Goal: Task Accomplishment & Management: Manage account settings

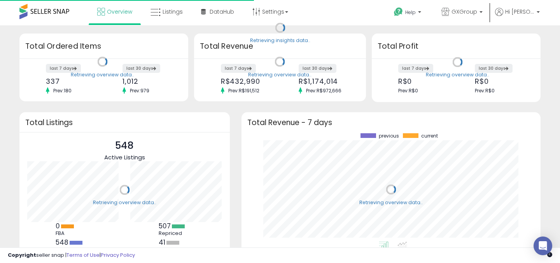
scroll to position [108, 284]
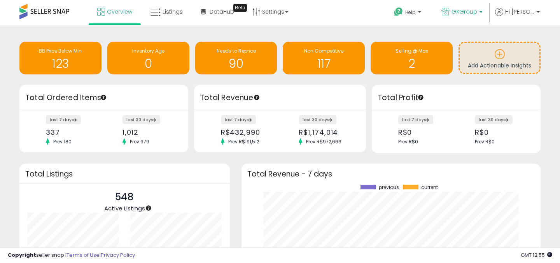
click at [482, 17] on p "GXGroup" at bounding box center [461, 13] width 41 height 10
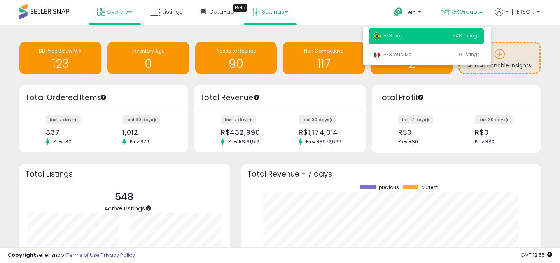
click at [279, 13] on link "Settings" at bounding box center [270, 11] width 47 height 23
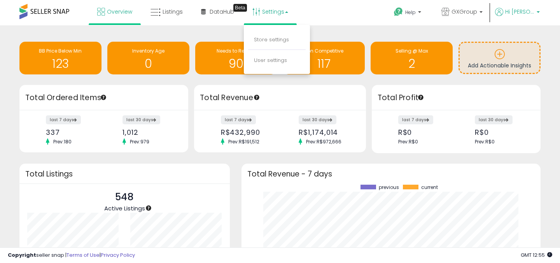
click at [531, 13] on span "Hi [PERSON_NAME]" at bounding box center [519, 12] width 29 height 8
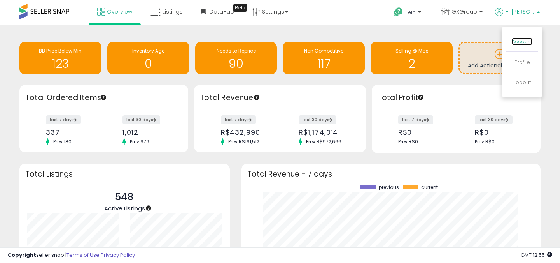
click at [526, 40] on link "Account" at bounding box center [522, 41] width 21 height 7
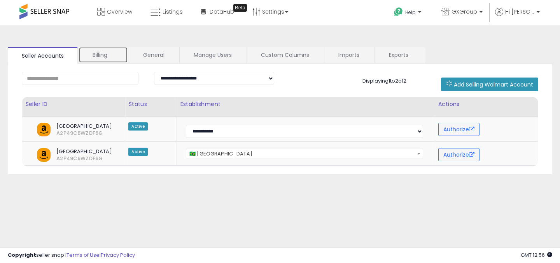
click at [107, 56] on link "Billing" at bounding box center [103, 55] width 49 height 16
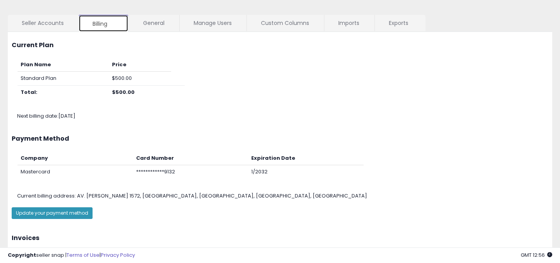
scroll to position [125, 0]
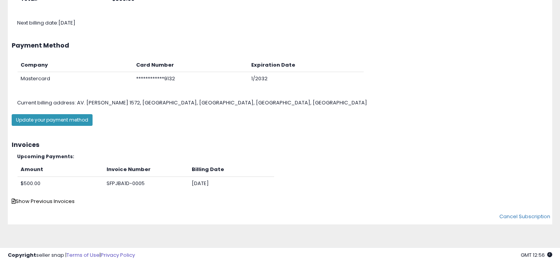
click at [46, 205] on div "Invoices Upcoming Payments: Amount Invoice Number Billing Date $500.00 SFPJBA1D…" at bounding box center [280, 169] width 556 height 79
click at [53, 202] on span "Show Previous Invoices" at bounding box center [43, 200] width 63 height 7
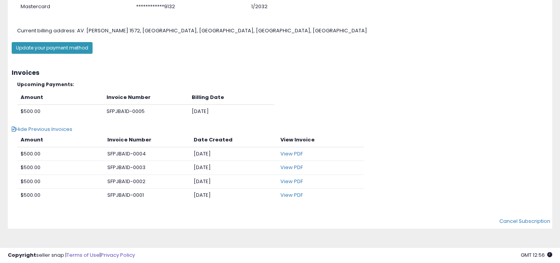
scroll to position [201, 0]
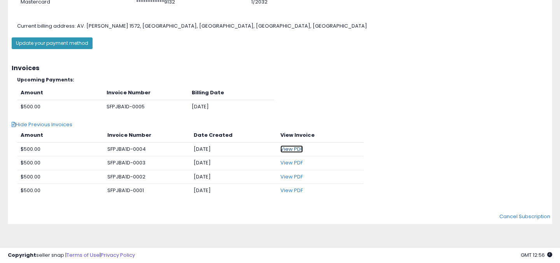
click at [298, 148] on link "View PDF" at bounding box center [291, 148] width 23 height 7
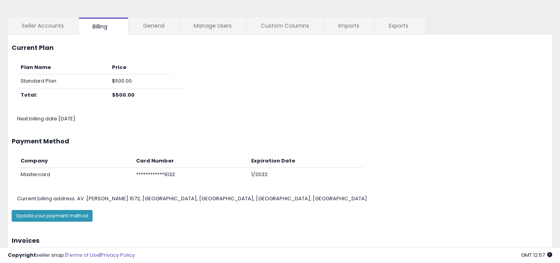
scroll to position [0, 0]
